Goal: Task Accomplishment & Management: Manage account settings

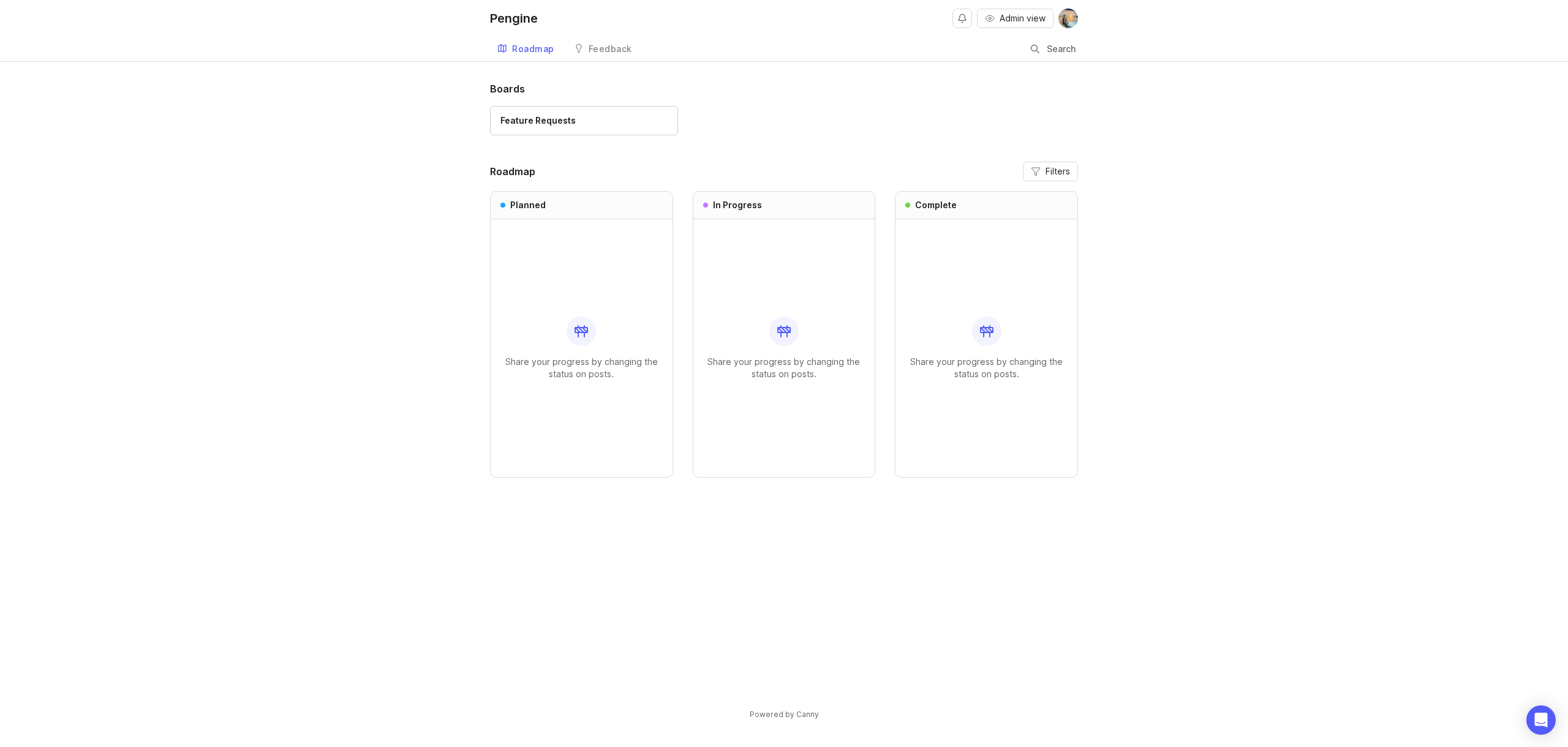
click at [1069, 15] on img at bounding box center [1068, 18] width 20 height 20
click at [1036, 18] on span "Admin view" at bounding box center [1022, 18] width 46 height 12
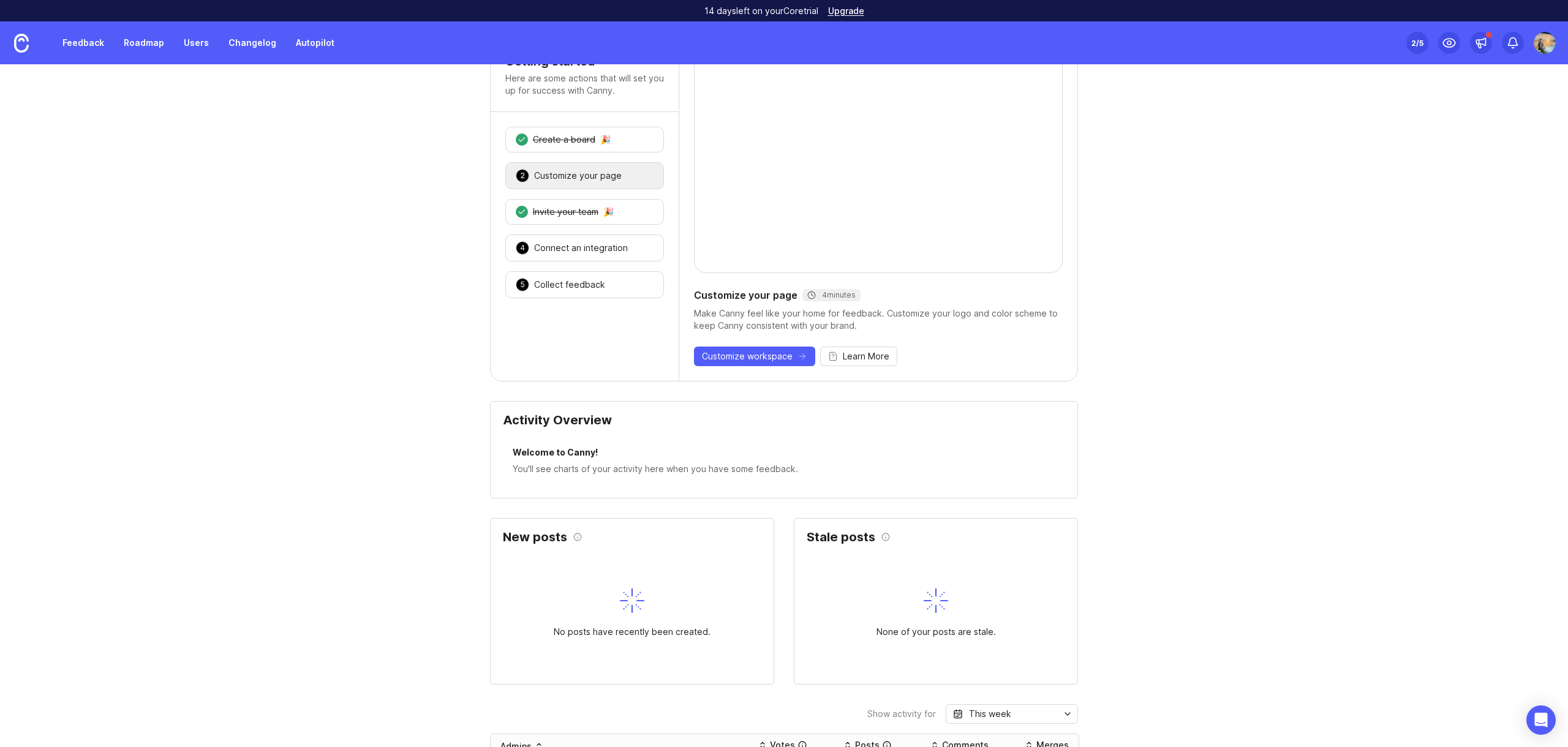
scroll to position [26, 0]
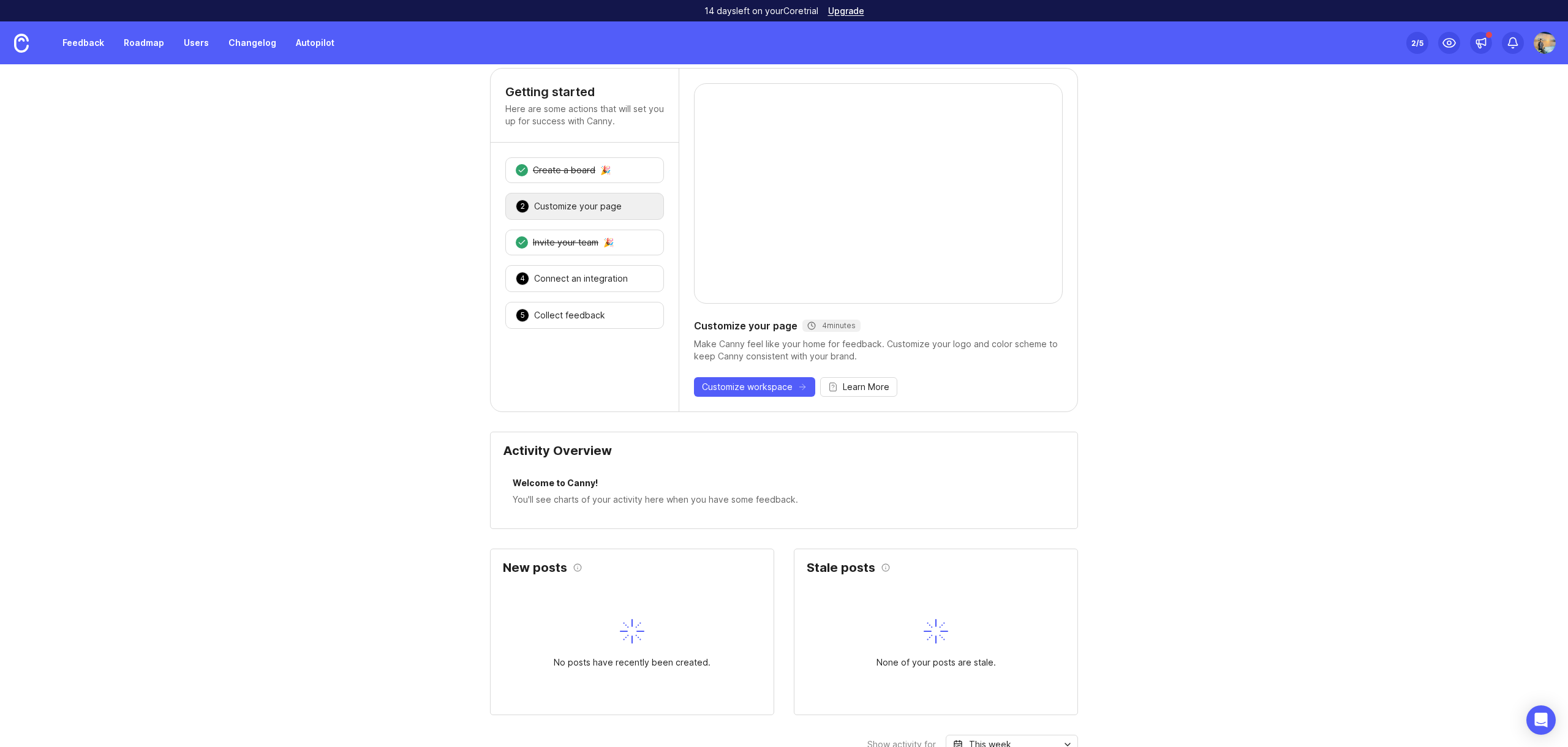
click at [589, 212] on div "2 Customize your page 🎉" at bounding box center [584, 206] width 158 height 27
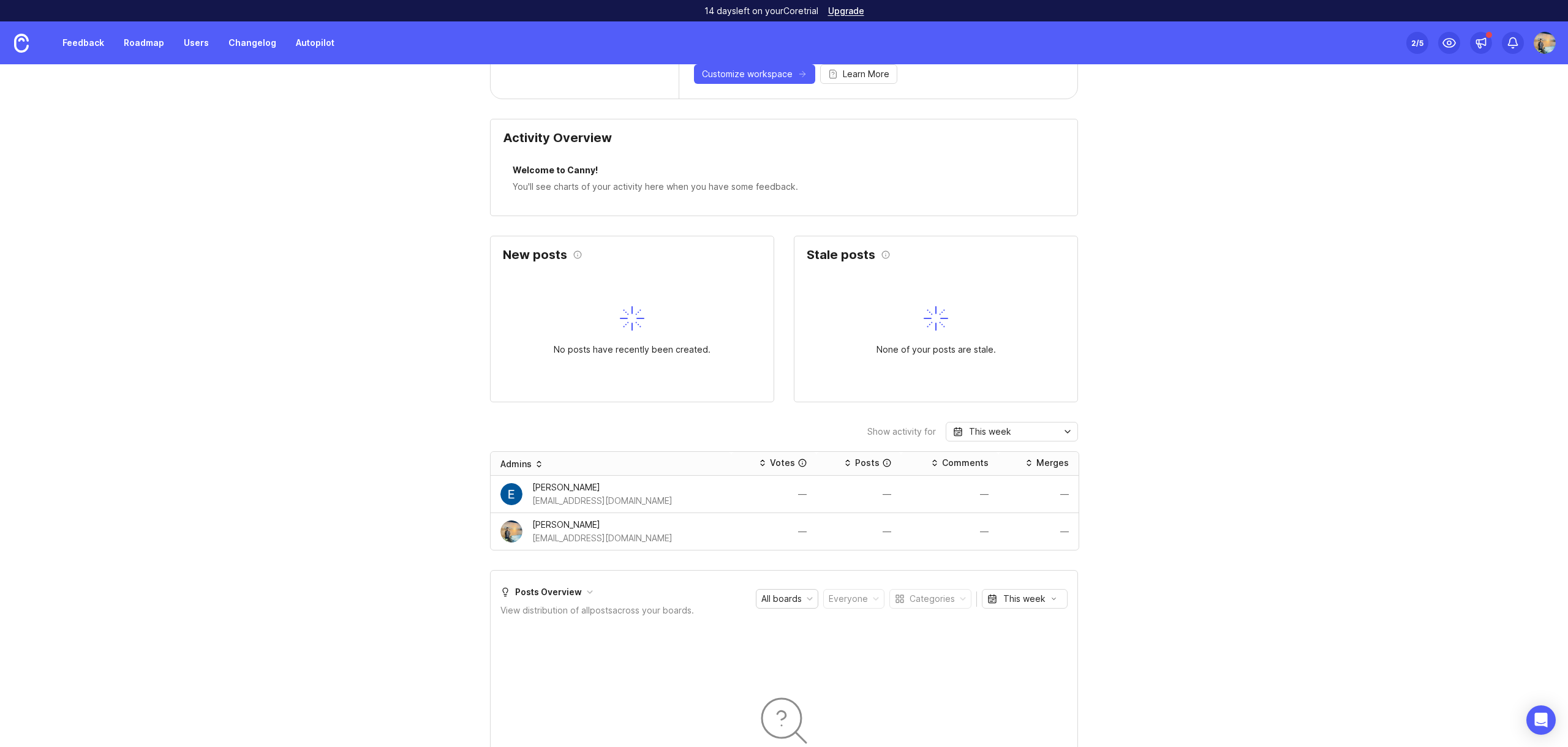
scroll to position [0, 0]
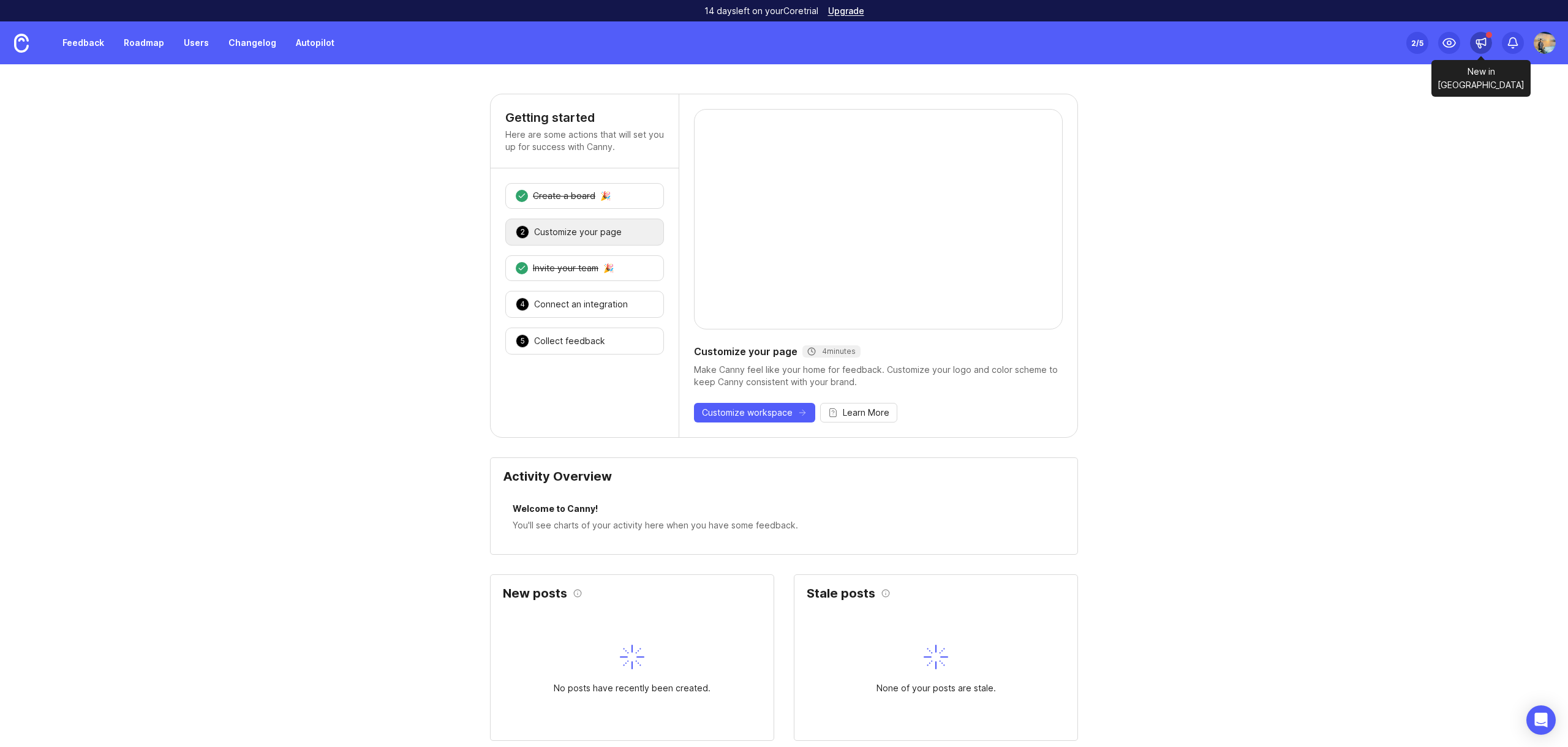
click at [1475, 39] on icon at bounding box center [1481, 43] width 12 height 12
click at [1482, 46] on icon at bounding box center [1481, 43] width 12 height 12
click at [1541, 42] on img at bounding box center [1544, 43] width 22 height 22
click at [1512, 124] on link "Help center" at bounding box center [1501, 126] width 123 height 20
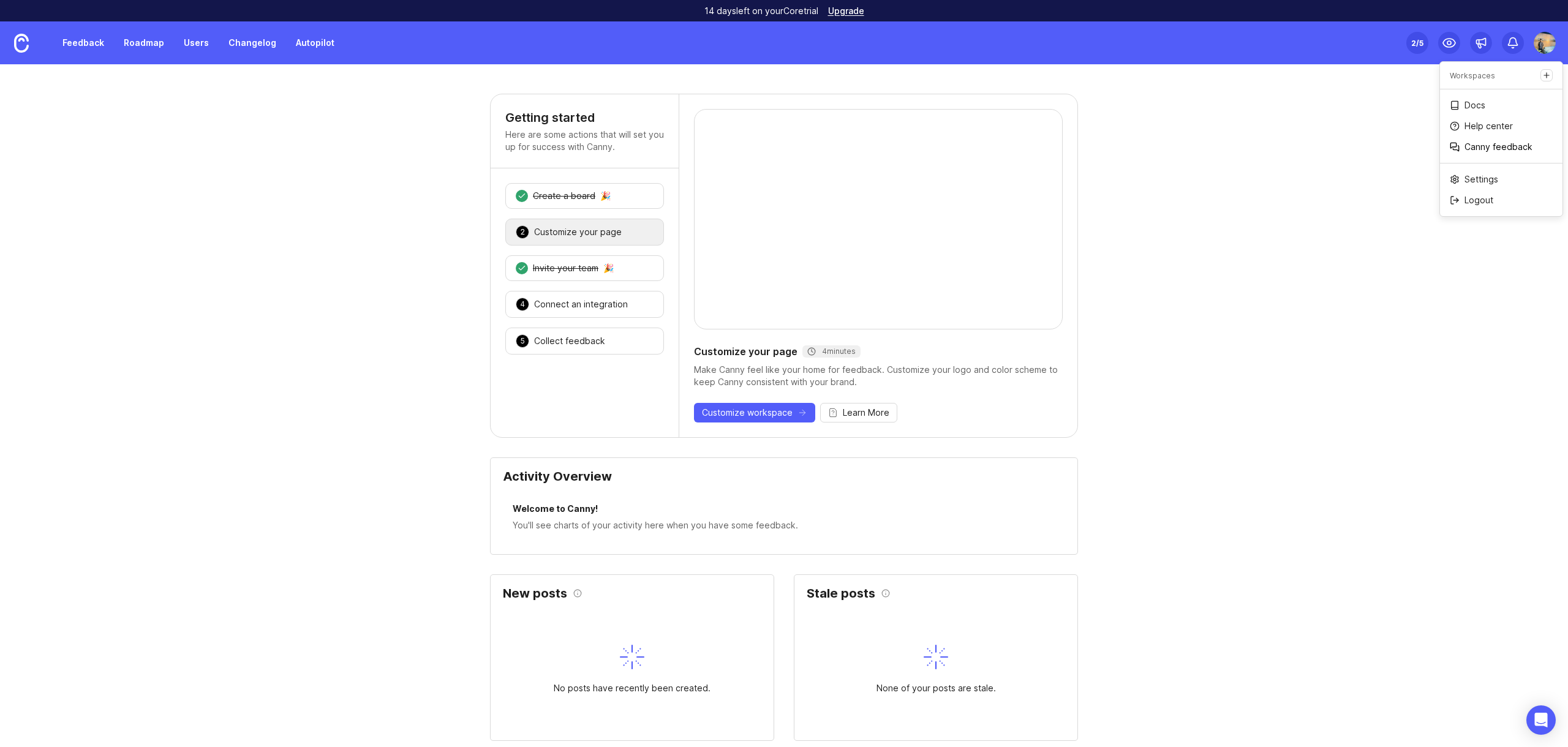
click at [1496, 148] on p "Canny feedback" at bounding box center [1498, 147] width 68 height 12
click at [1529, 716] on div "Open Intercom Messenger" at bounding box center [1542, 720] width 32 height 32
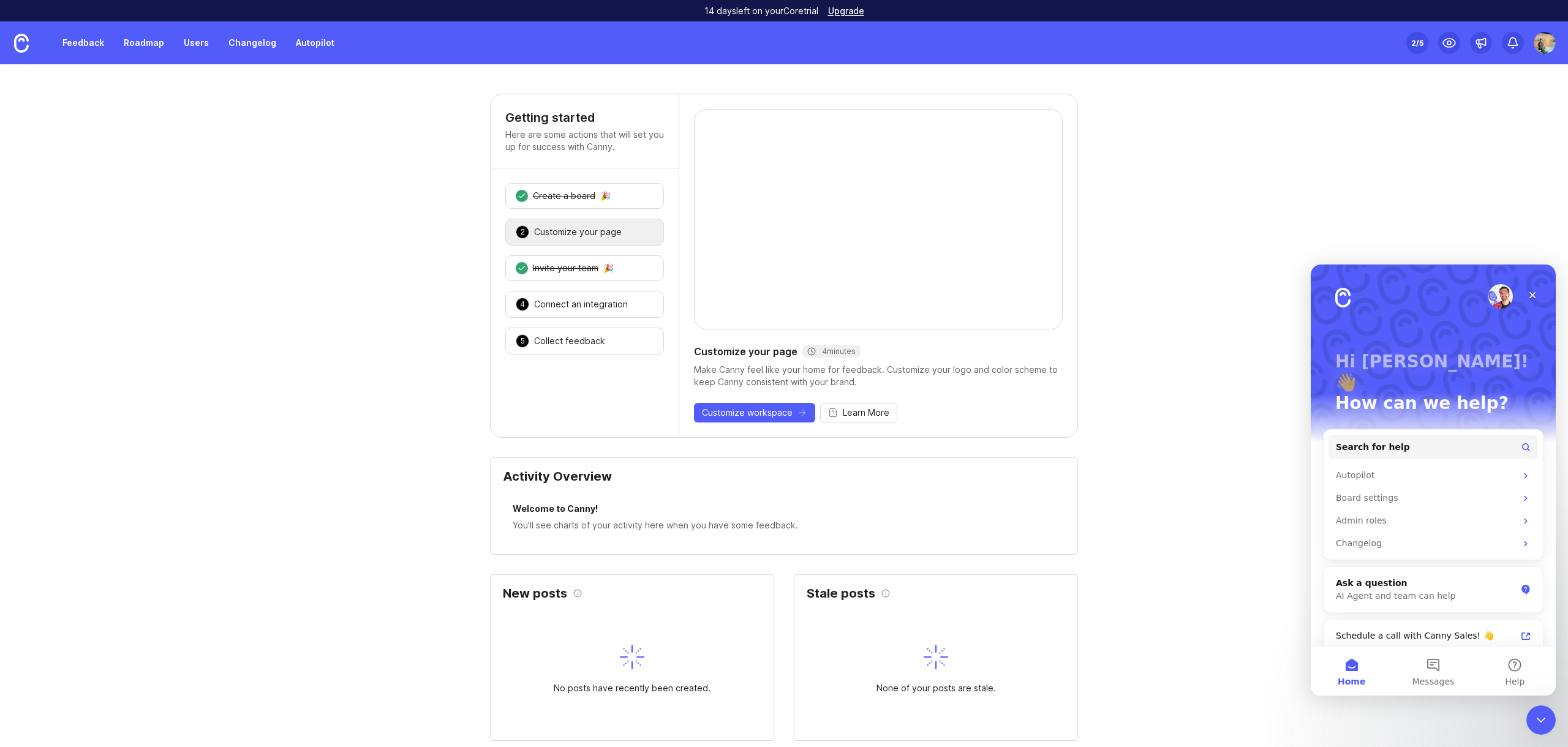
click at [1540, 291] on div "Close" at bounding box center [1532, 295] width 22 height 22
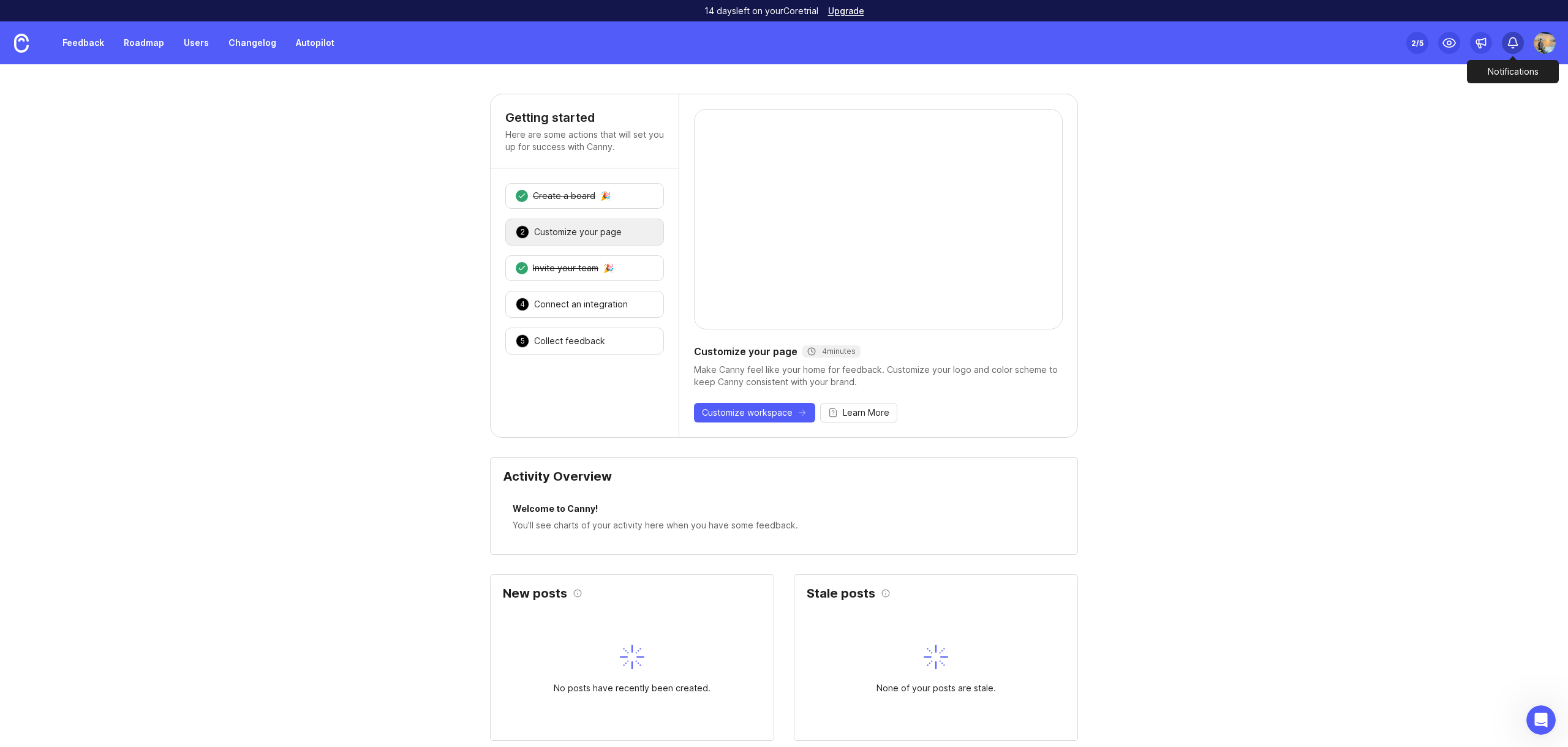
click at [1512, 48] on icon at bounding box center [1512, 43] width 12 height 12
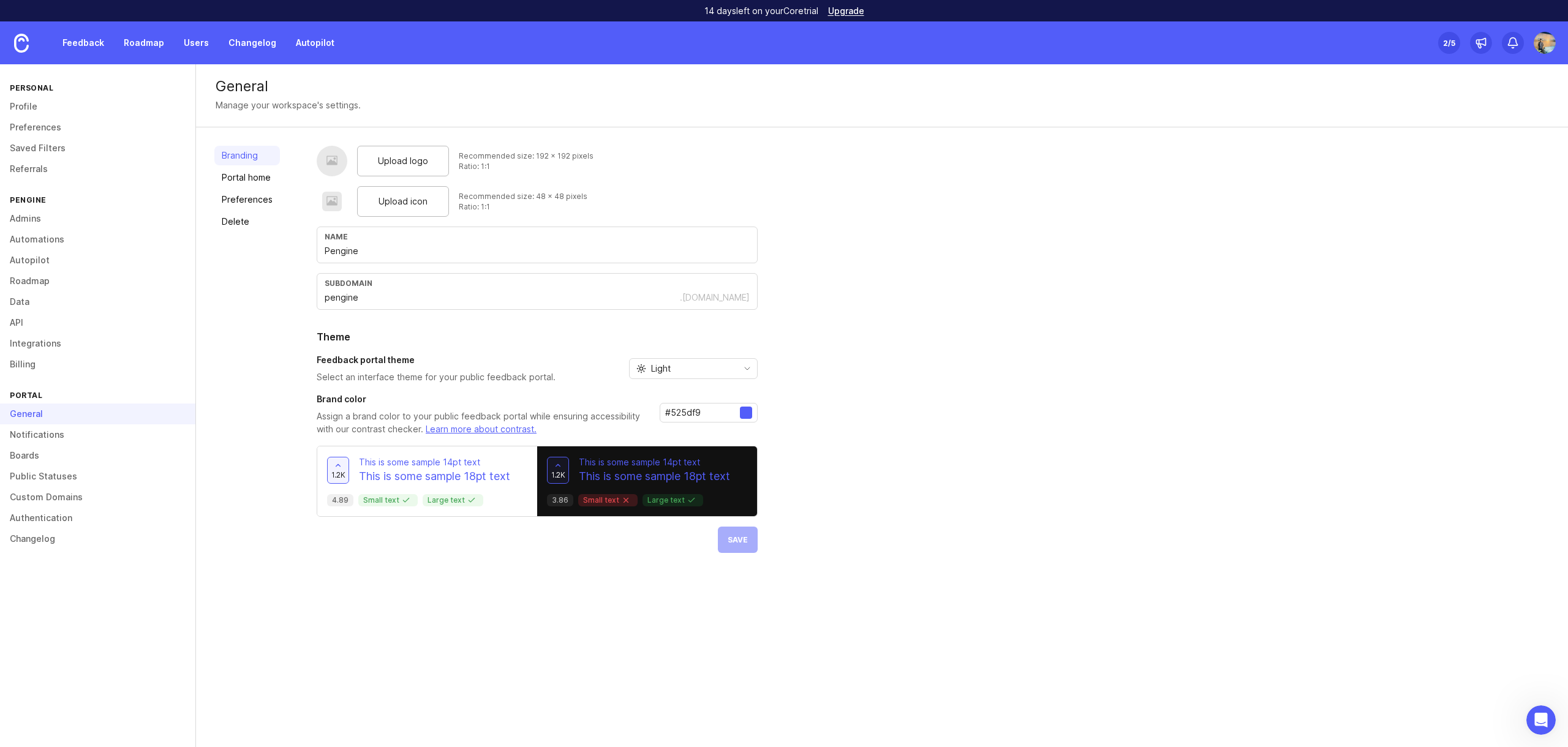
click at [679, 417] on input "#525df9" at bounding box center [702, 413] width 74 height 14
type input "#d67506"
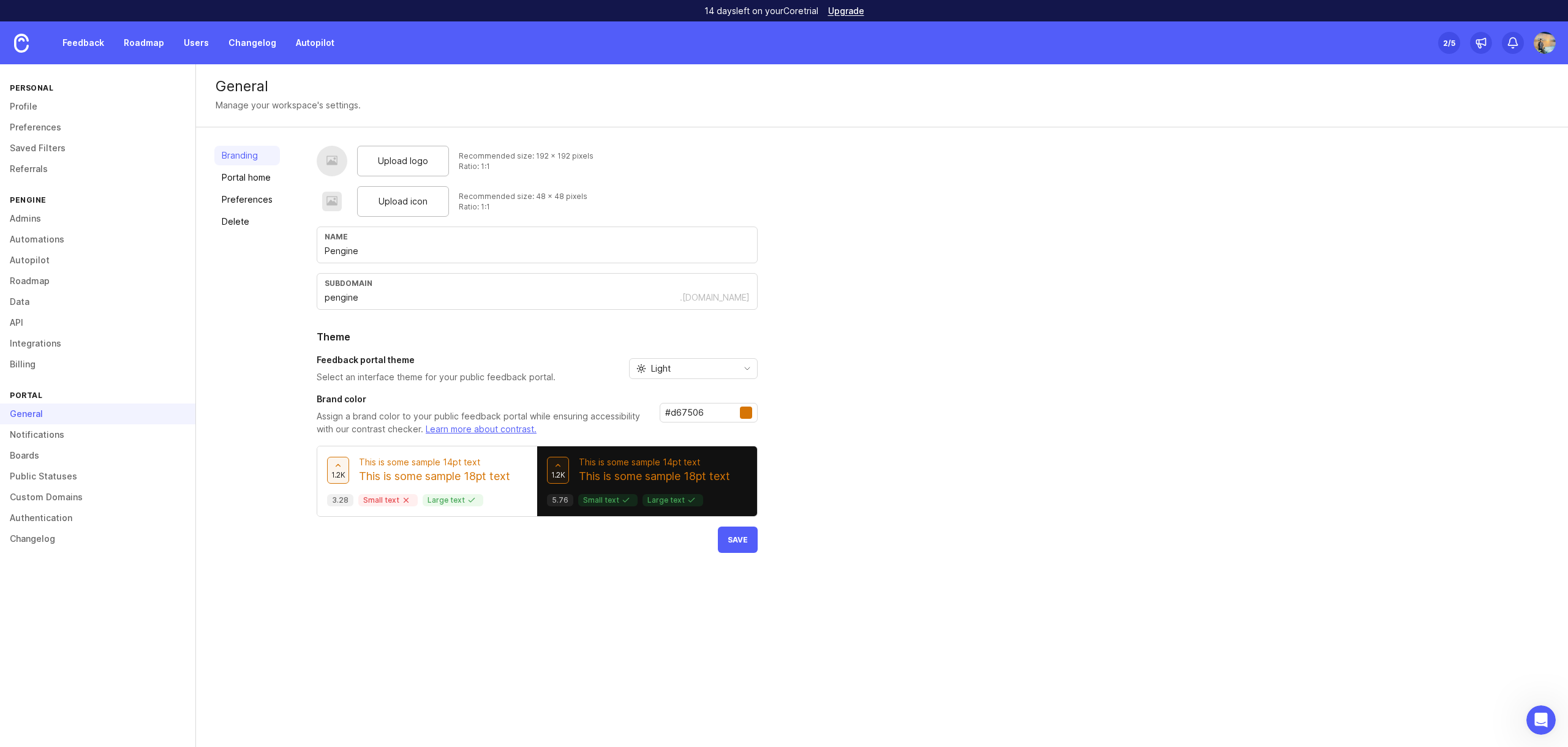
drag, startPoint x: 716, startPoint y: 414, endPoint x: 663, endPoint y: 414, distance: 53.0
click at [665, 414] on input "#d67506" at bounding box center [702, 413] width 74 height 14
paste input "#0d756e"
type input "#0d756e"
click at [695, 371] on div "Light" at bounding box center [683, 368] width 108 height 20
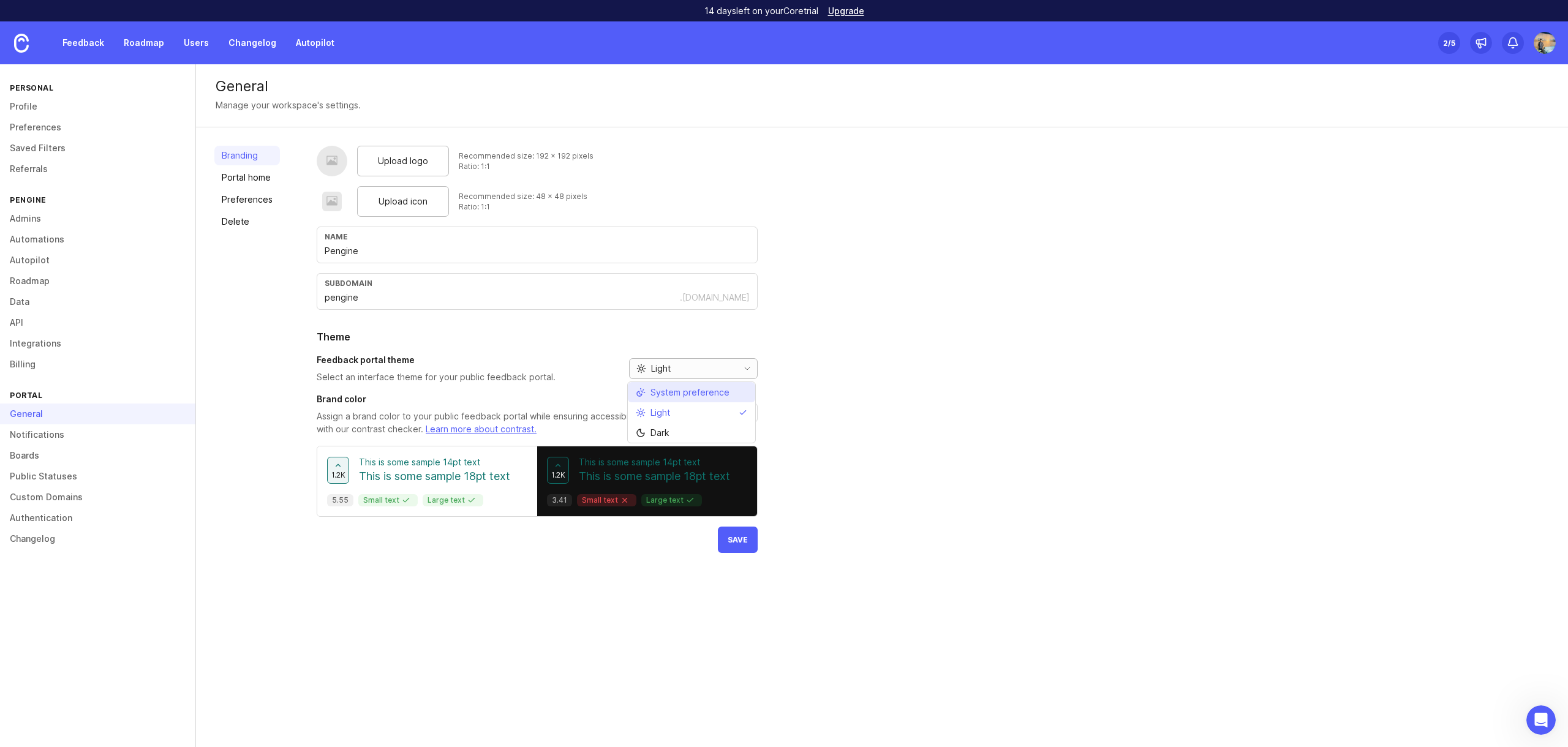
click at [707, 391] on span "System preference" at bounding box center [690, 392] width 79 height 14
click at [733, 538] on span "Save" at bounding box center [738, 540] width 20 height 9
click at [261, 179] on link "Portal home" at bounding box center [247, 177] width 66 height 20
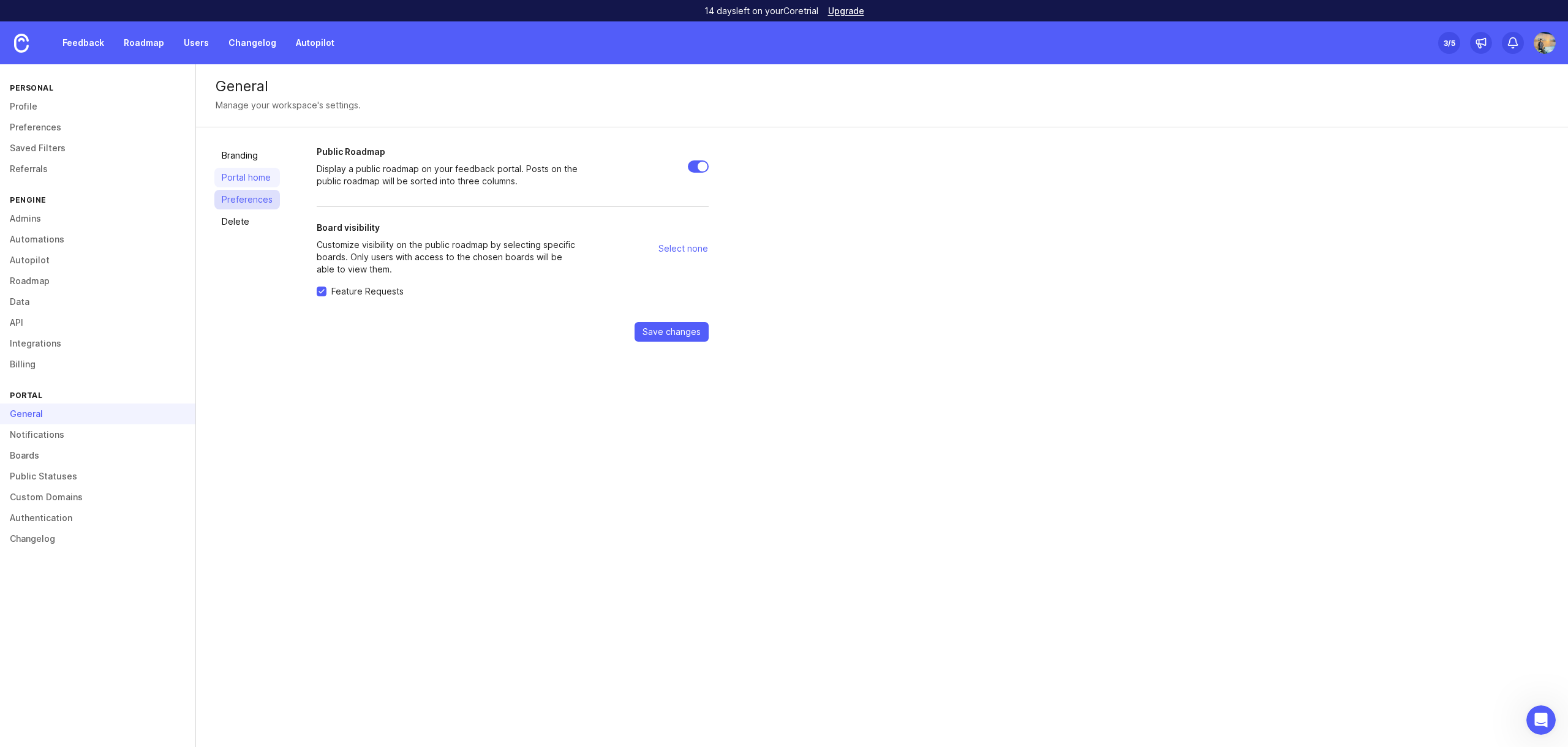
click at [250, 196] on link "Preferences" at bounding box center [247, 199] width 66 height 20
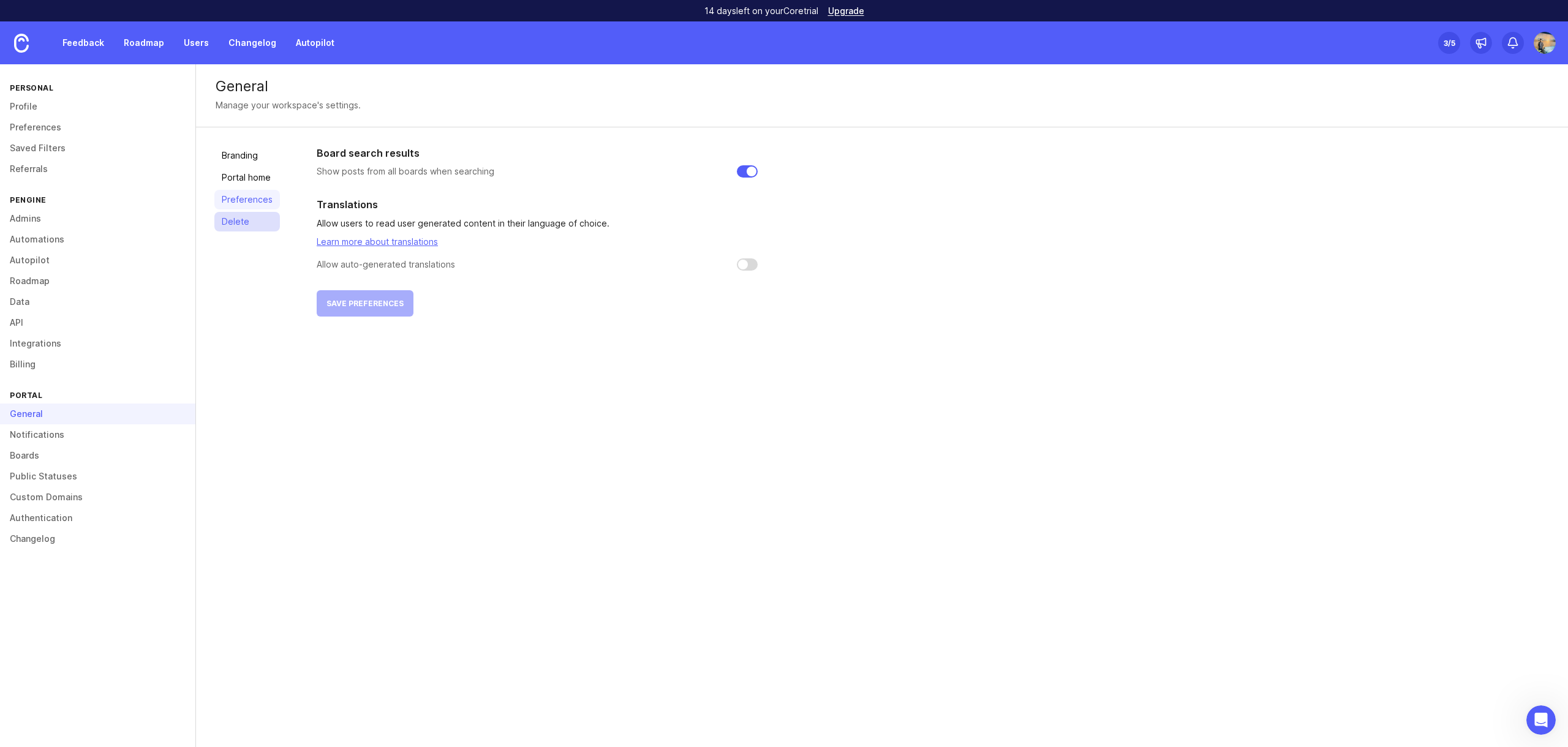
click at [241, 215] on link "Delete" at bounding box center [247, 221] width 66 height 20
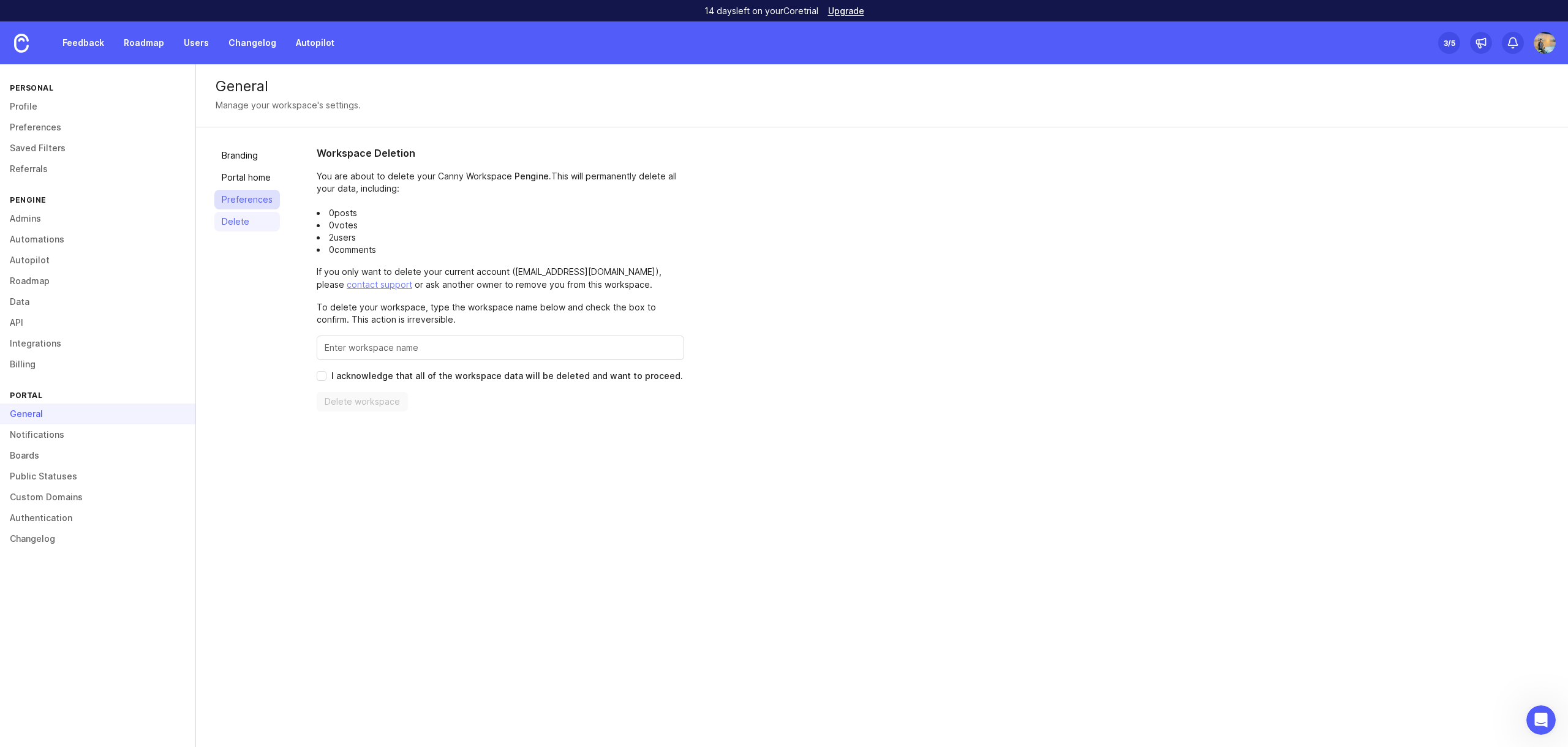
click at [241, 198] on link "Preferences" at bounding box center [247, 199] width 66 height 20
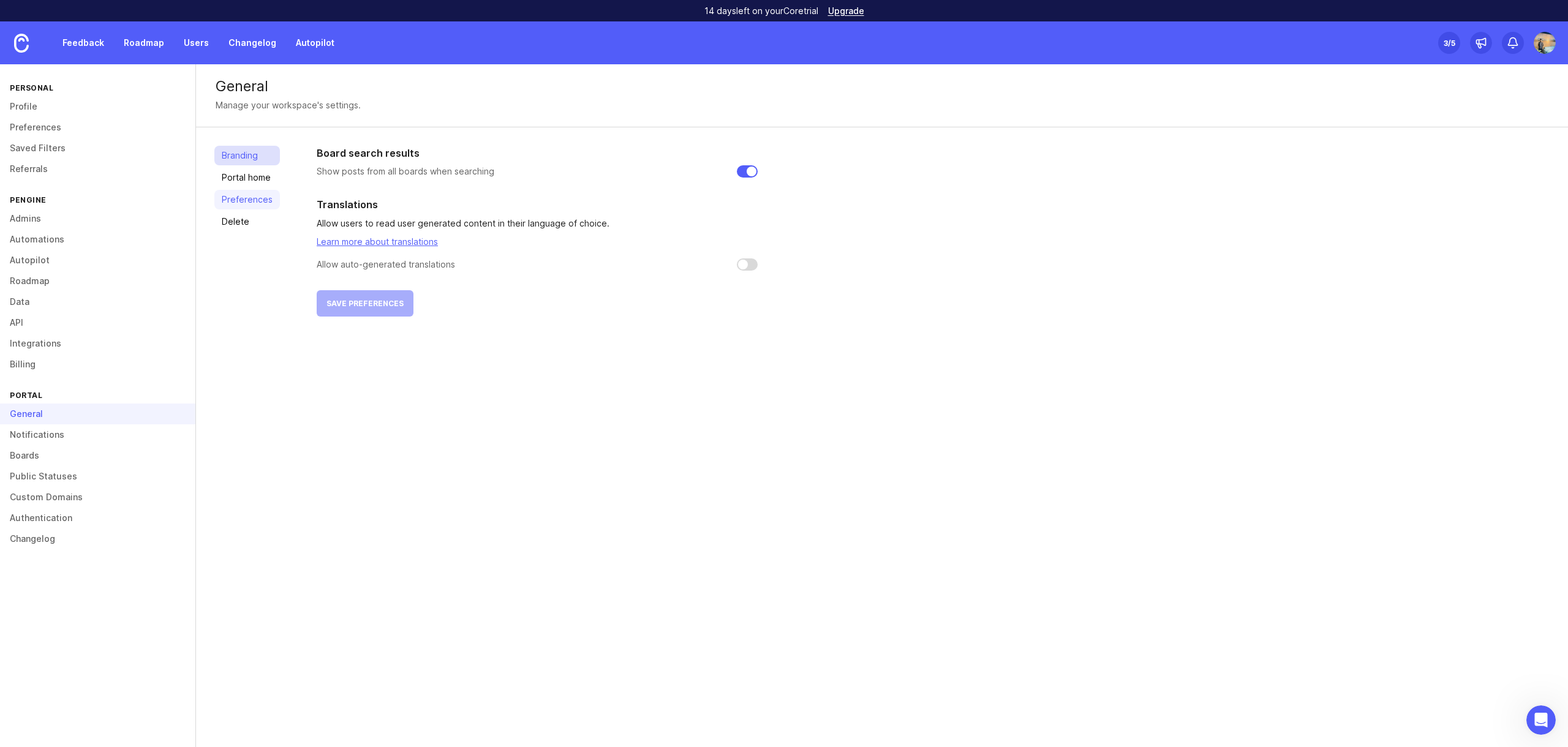
click at [242, 150] on link "Branding" at bounding box center [247, 155] width 66 height 20
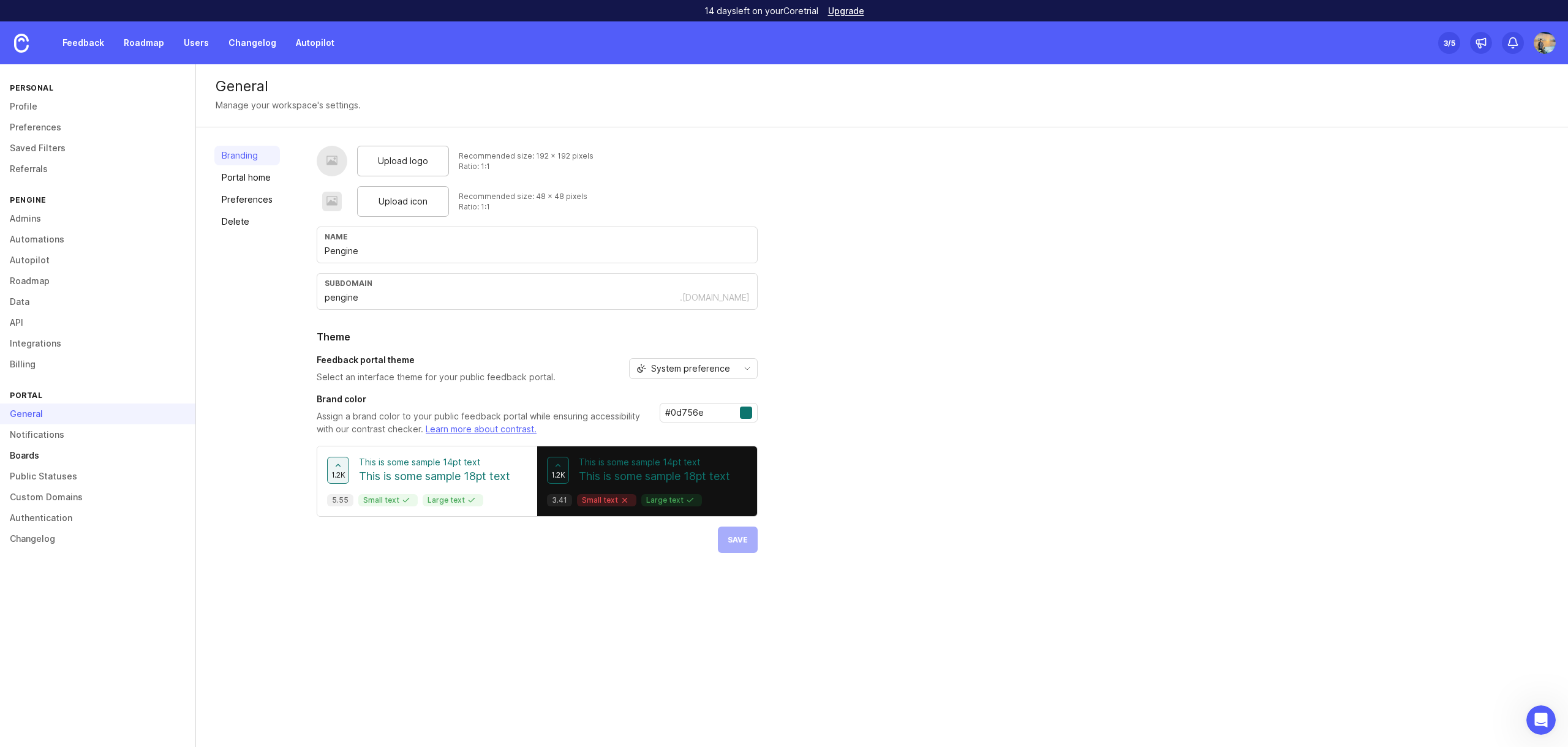
click at [47, 453] on link "Boards" at bounding box center [97, 455] width 196 height 21
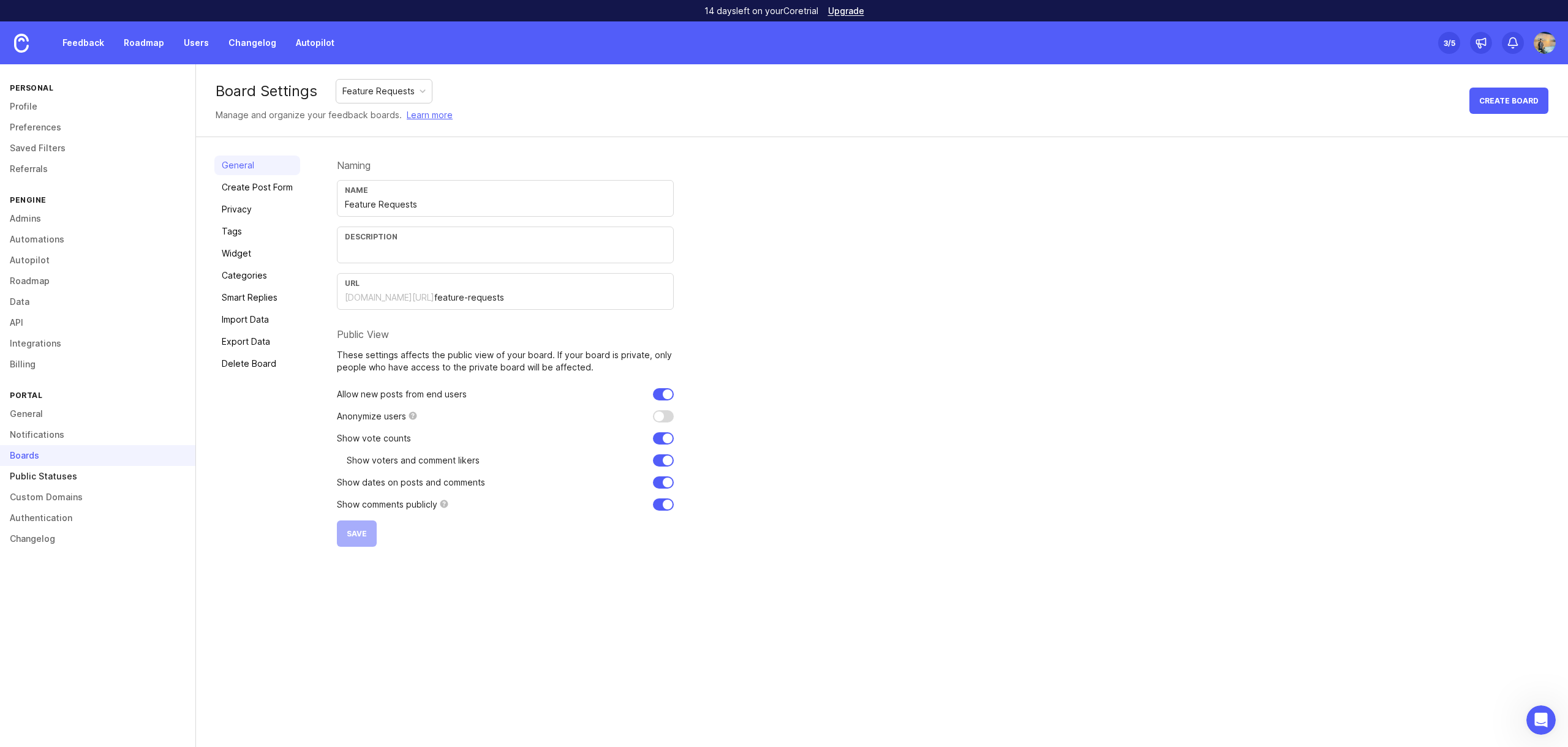
click at [45, 479] on link "Public Statuses" at bounding box center [97, 476] width 196 height 21
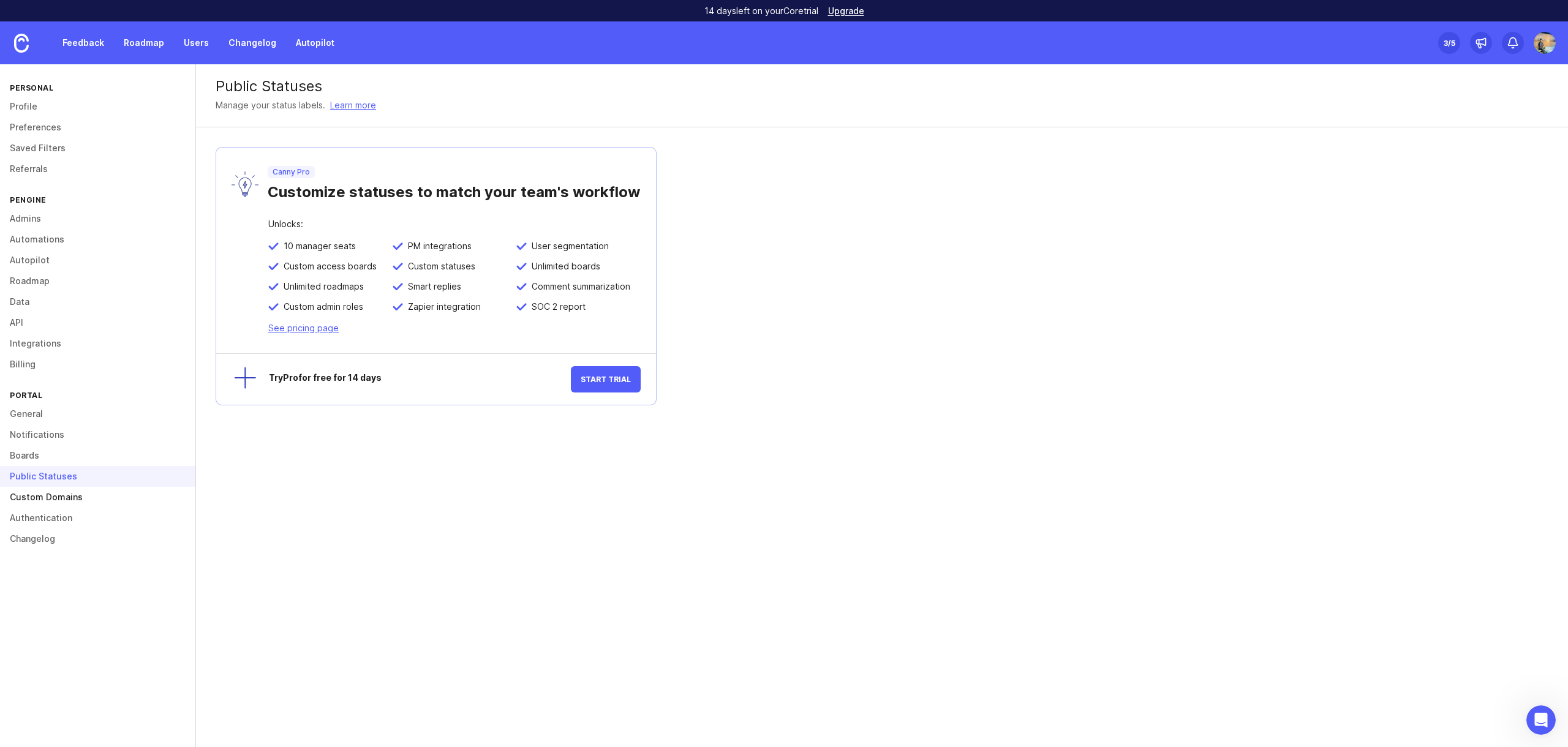
click at [48, 495] on link "Custom Domains" at bounding box center [97, 497] width 196 height 21
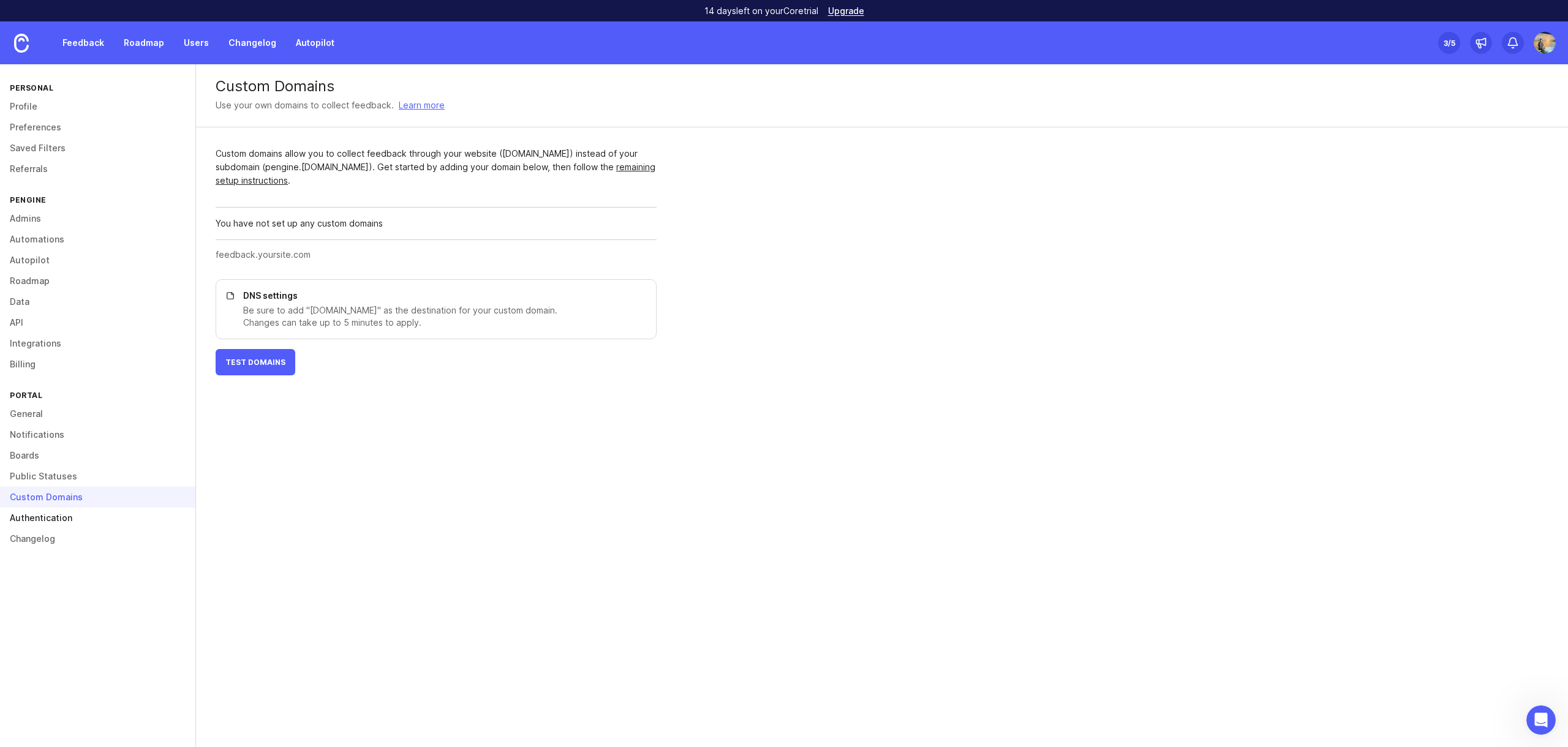
click at [55, 513] on link "Authentication" at bounding box center [97, 518] width 196 height 21
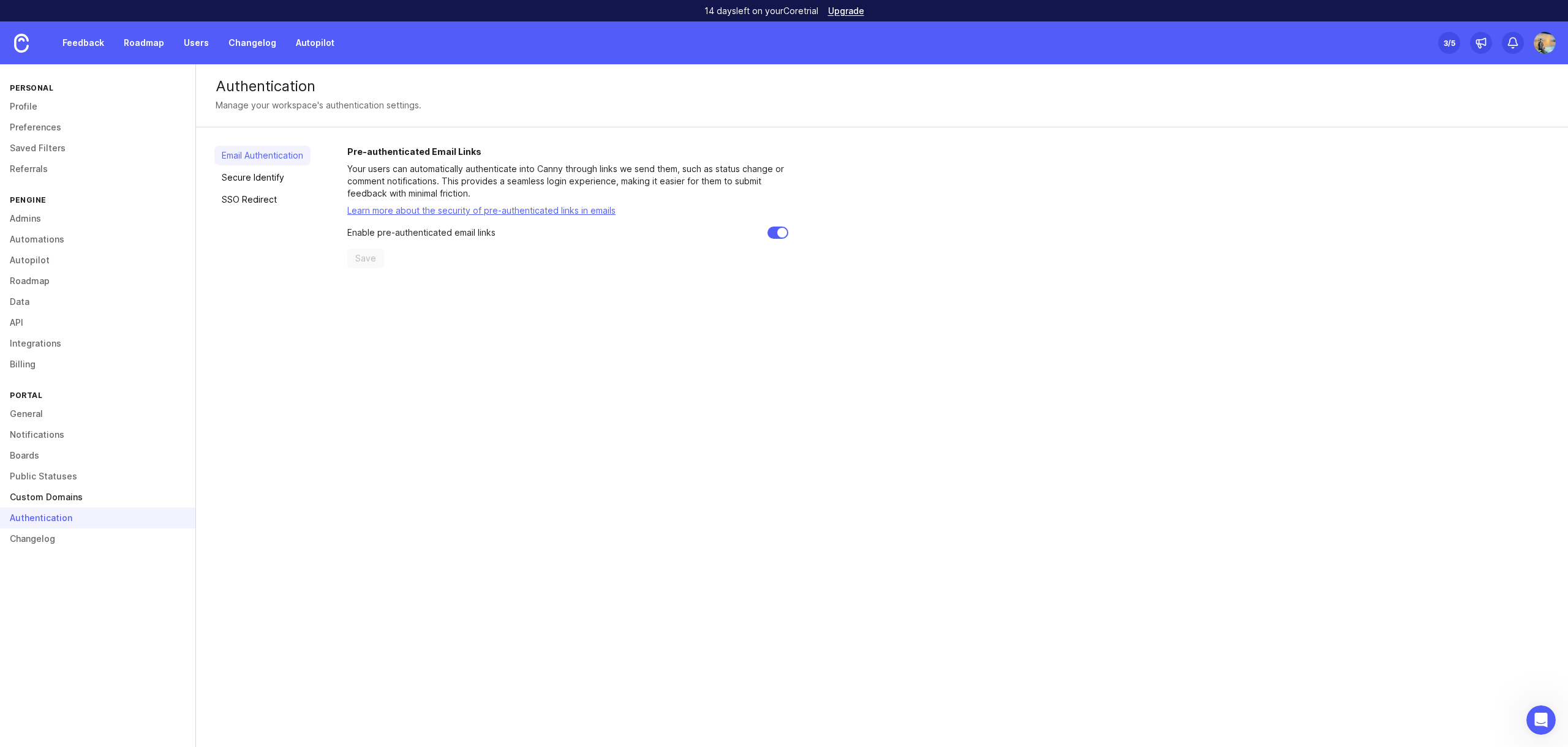
click at [47, 499] on link "Custom Domains" at bounding box center [97, 497] width 196 height 21
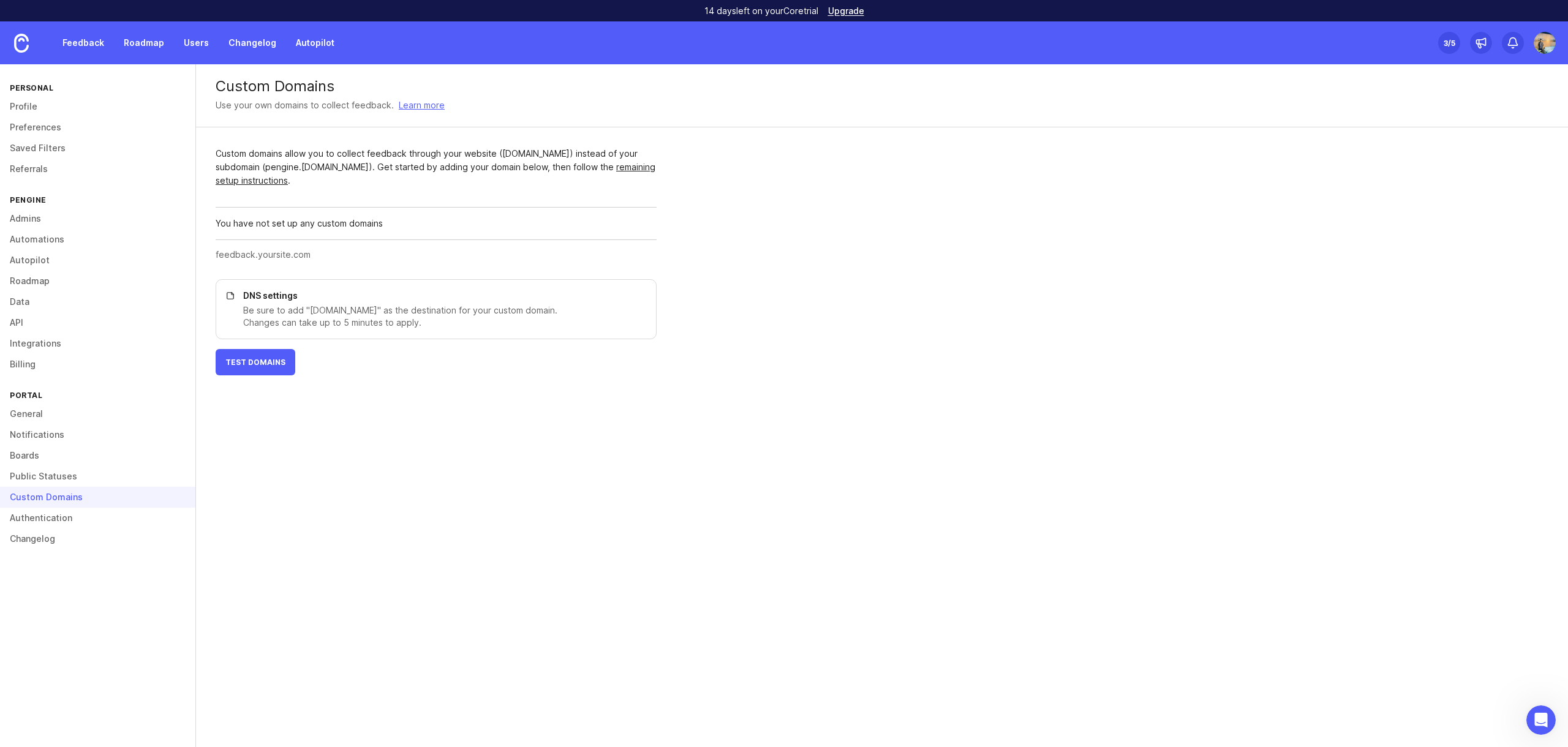
click at [519, 151] on div "Custom domains allow you to collect feedback through your website ([DOMAIN_NAME…" at bounding box center [435, 167] width 441 height 41
click at [615, 162] on link "remaining setup instructions" at bounding box center [435, 173] width 440 height 24
click at [280, 223] on div "You have not set up any custom domains" at bounding box center [435, 223] width 441 height 32
click at [264, 363] on span "Test Domains" at bounding box center [255, 362] width 60 height 9
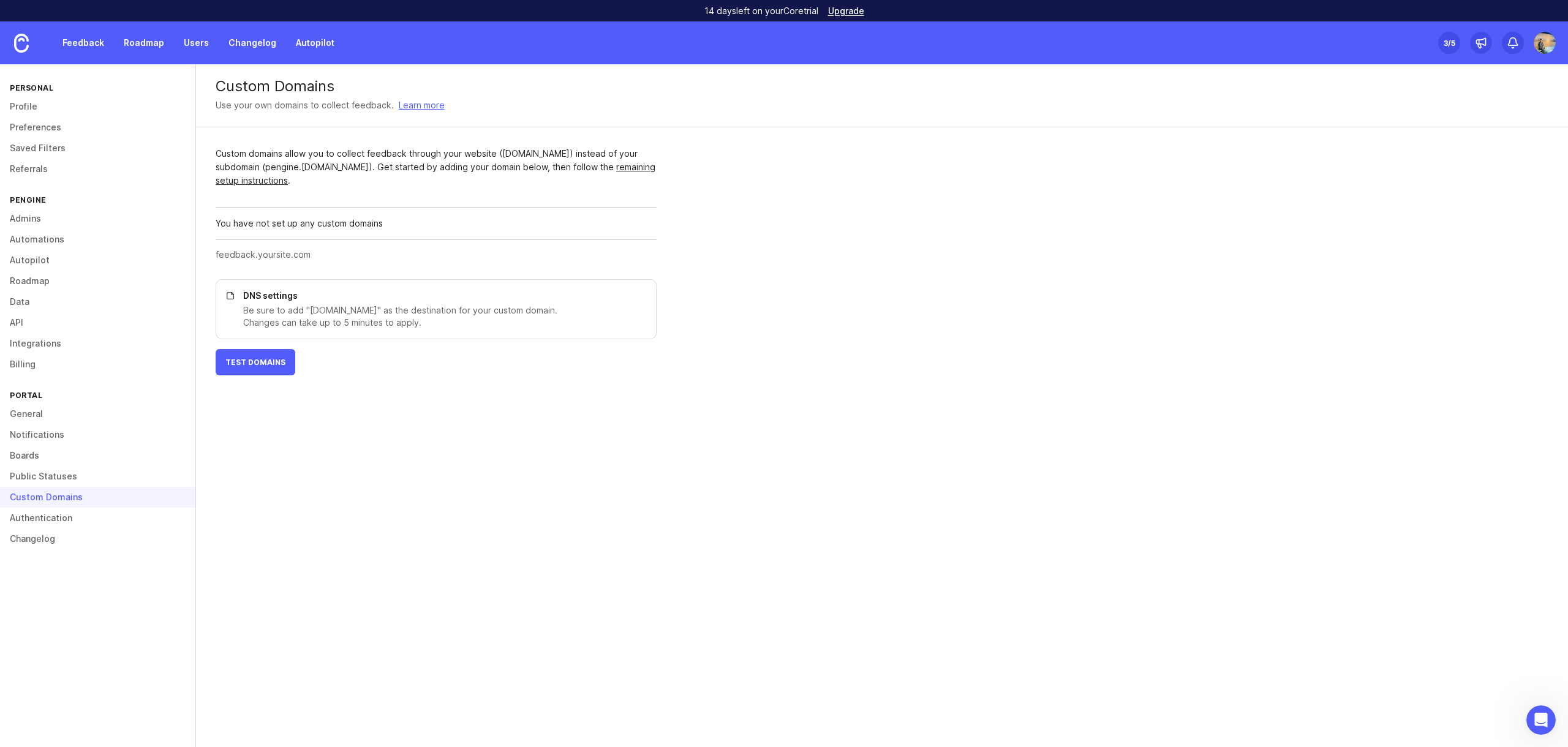
click at [372, 223] on div "You have not set up any custom domains" at bounding box center [435, 223] width 441 height 32
click at [293, 259] on input "text" at bounding box center [432, 254] width 433 height 14
type input "d"
type input "f"
click at [313, 257] on input "feedback.pengine.io" at bounding box center [398, 254] width 366 height 14
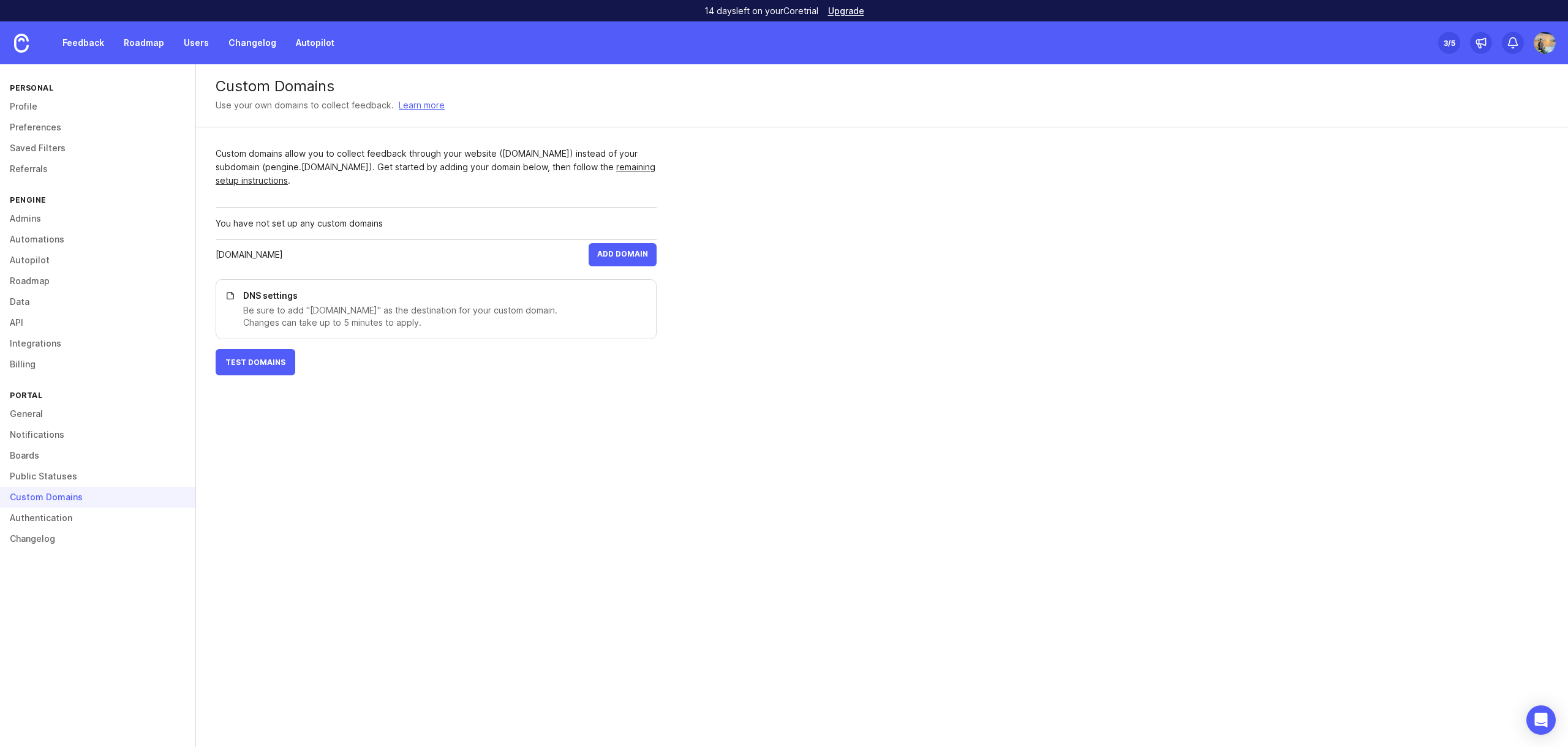
drag, startPoint x: 313, startPoint y: 257, endPoint x: 211, endPoint y: 252, distance: 102.1
click at [211, 252] on div "Custom domains allow you to collect feedback through your website (feedback.you…" at bounding box center [435, 261] width 480 height 267
type input "feedback.pengine.io"
click at [389, 407] on div "Custom Domains Use your own domains to collect feedback. Learn more Custom doma…" at bounding box center [881, 405] width 1372 height 683
click at [619, 255] on span "Add Domain" at bounding box center [622, 254] width 51 height 11
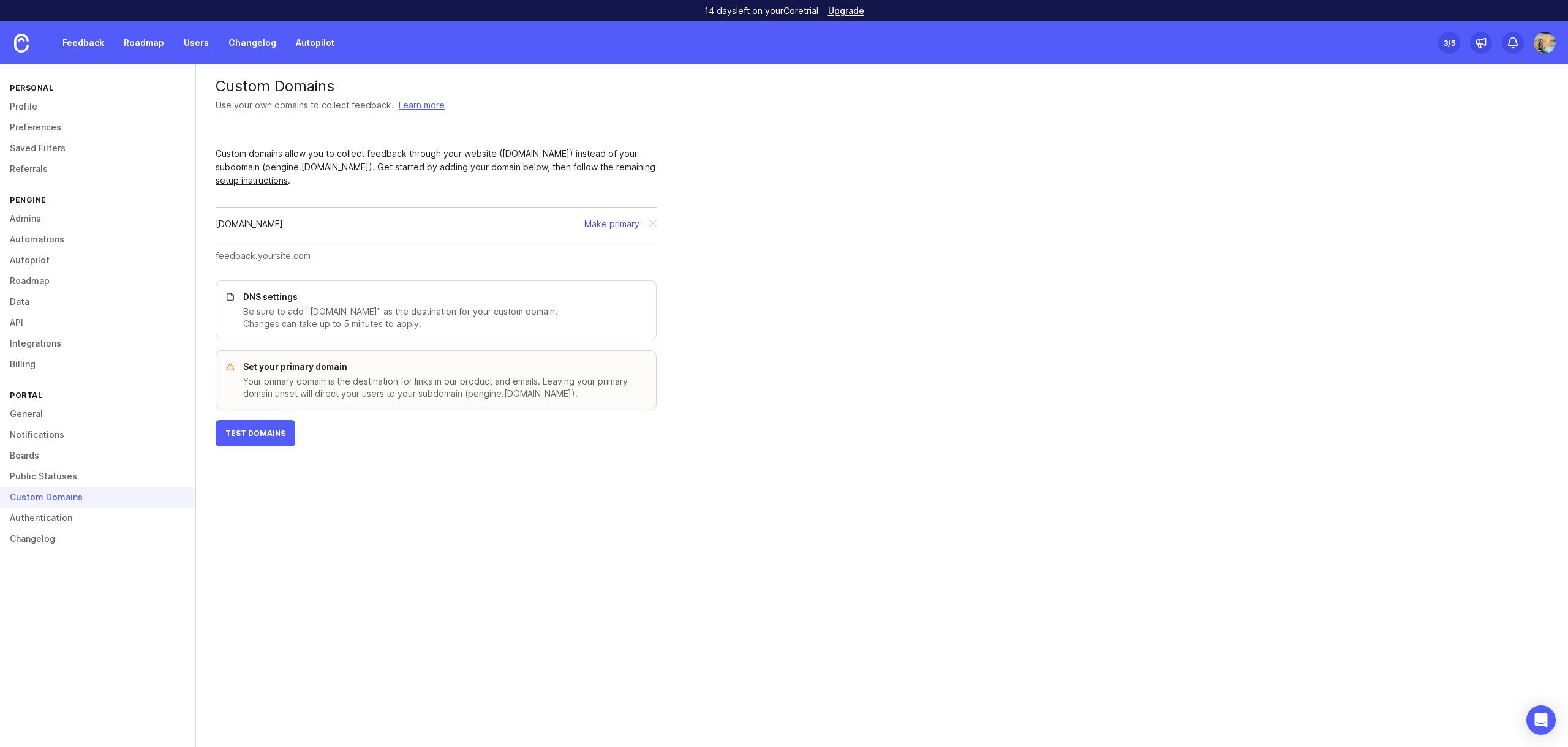
click at [616, 225] on button "Make primary" at bounding box center [611, 224] width 55 height 14
click at [426, 222] on div "This domain isn't set up. Please follow the DNS instructions." at bounding box center [399, 224] width 215 height 14
click at [503, 221] on div "This domain isn't set up. Please follow the DNS instructions." at bounding box center [399, 224] width 215 height 14
click at [607, 226] on button "Make primary" at bounding box center [611, 224] width 55 height 14
